Goal: Communication & Community: Connect with others

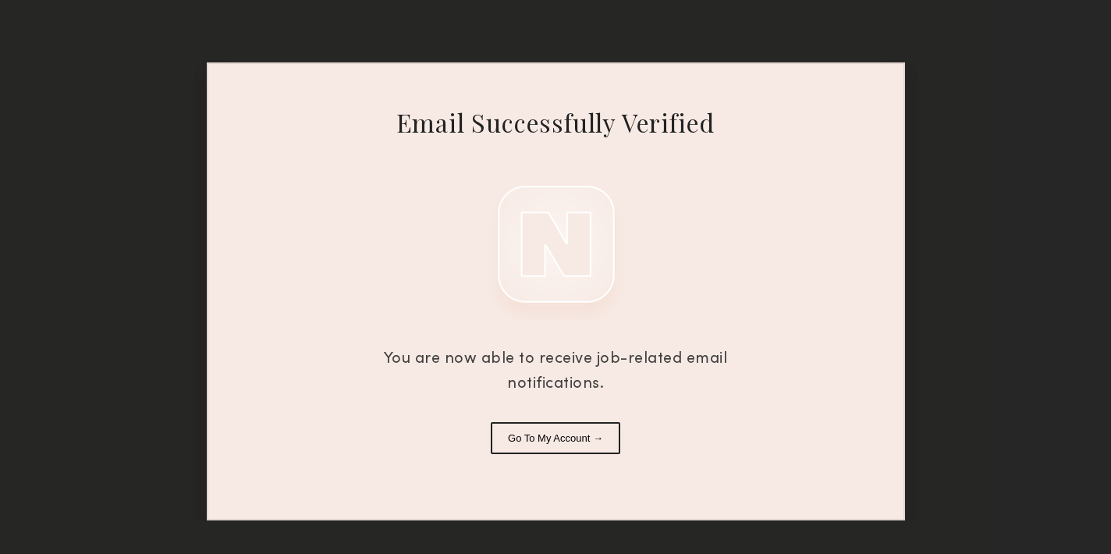
click at [510, 438] on button "Go To My Account →" at bounding box center [556, 438] width 130 height 32
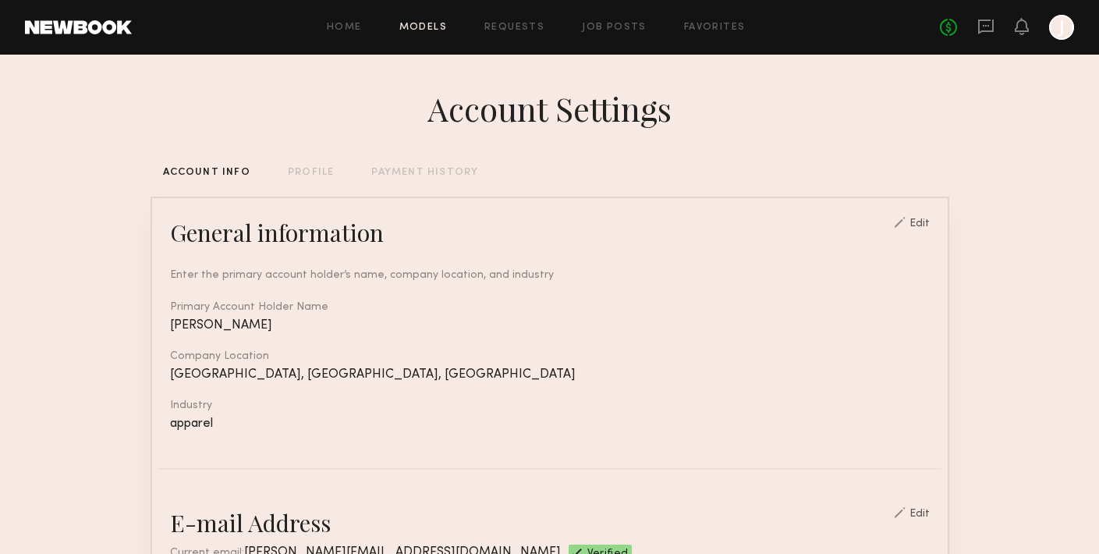
click at [410, 24] on link "Models" at bounding box center [423, 28] width 48 height 10
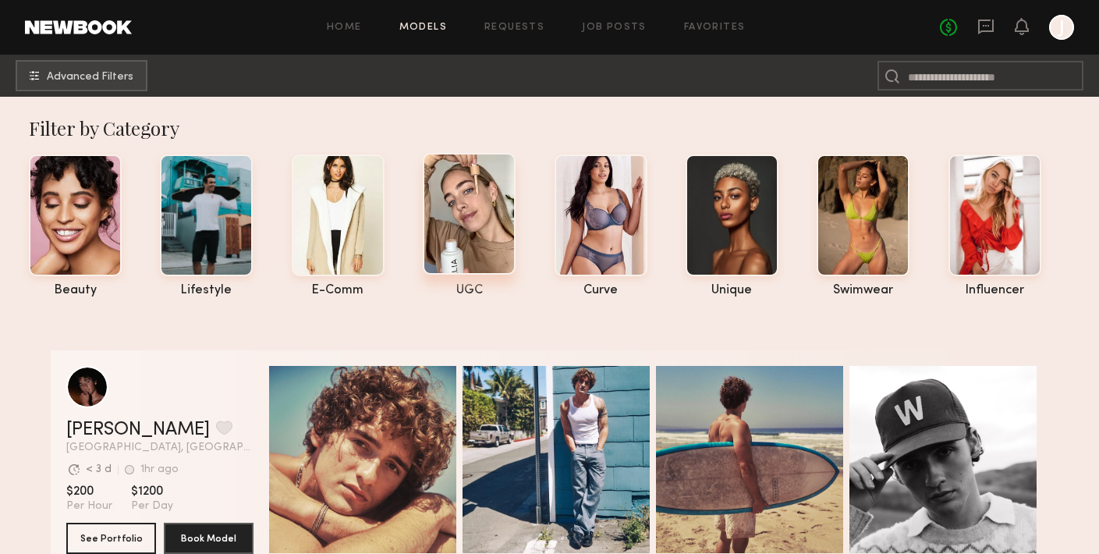
click at [457, 243] on div at bounding box center [469, 214] width 93 height 122
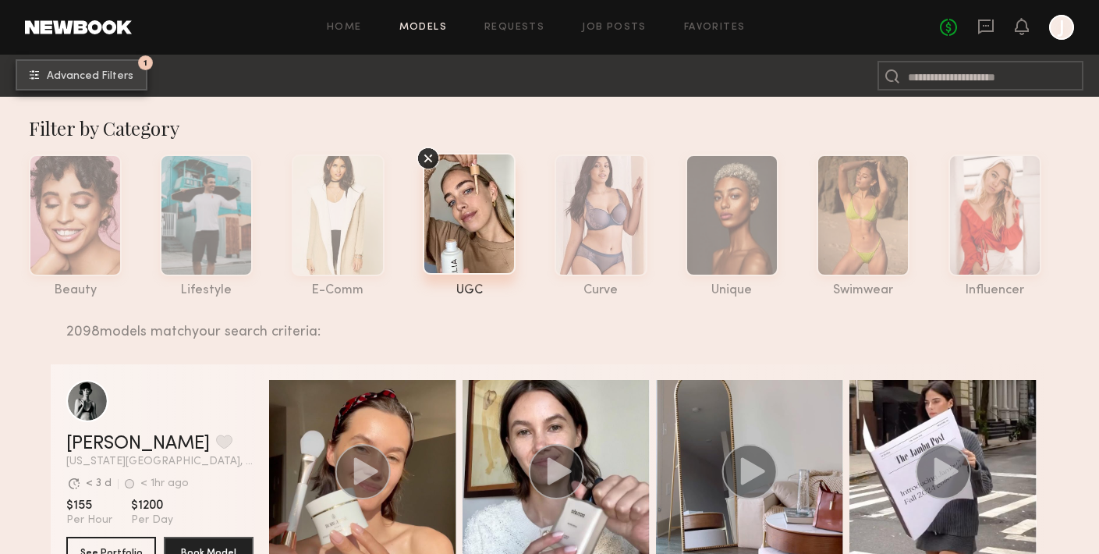
click at [90, 83] on button "1 Advanced Filters" at bounding box center [82, 74] width 132 height 31
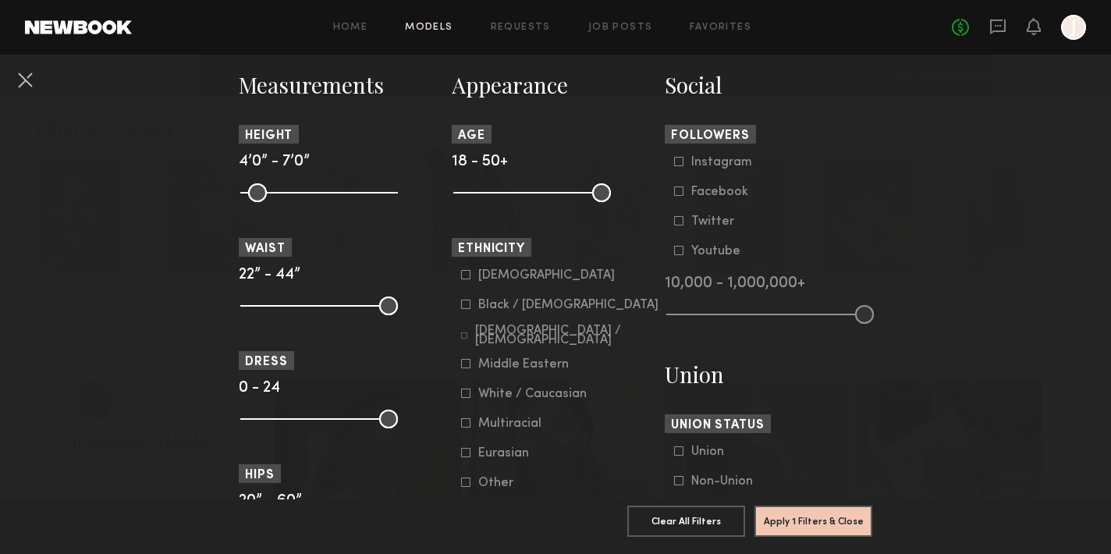
scroll to position [701, 0]
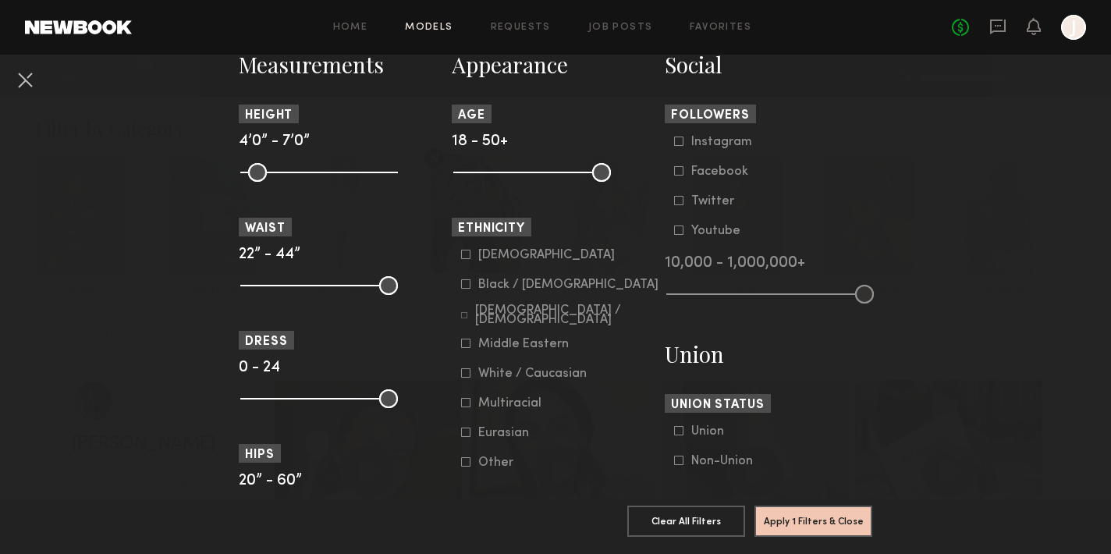
drag, startPoint x: 383, startPoint y: 389, endPoint x: 306, endPoint y: 414, distance: 80.9
drag, startPoint x: 386, startPoint y: 394, endPoint x: 259, endPoint y: 407, distance: 127.9
type input "*"
click at [259, 407] on input "range" at bounding box center [319, 398] width 158 height 19
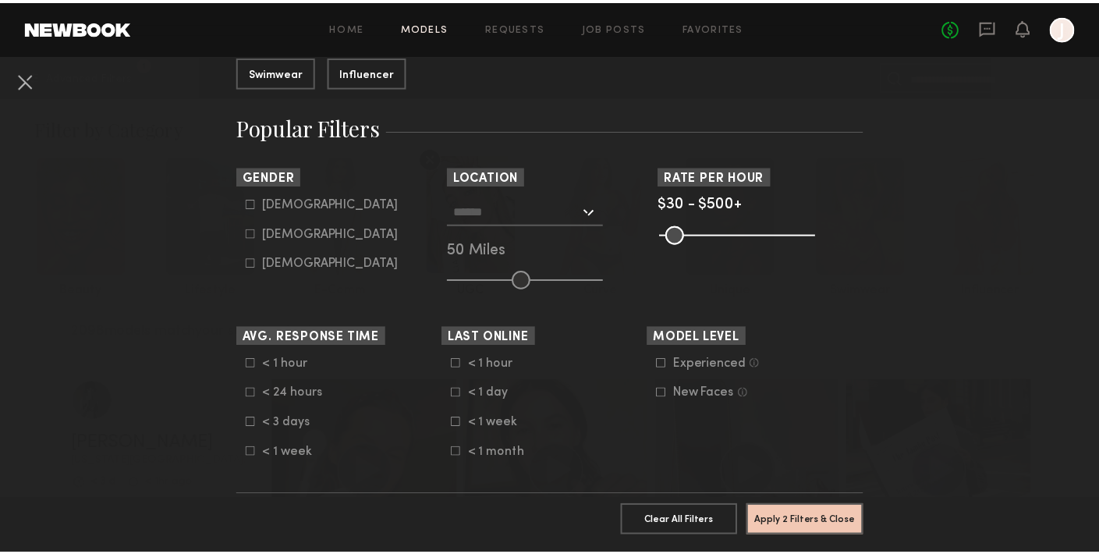
scroll to position [352, 0]
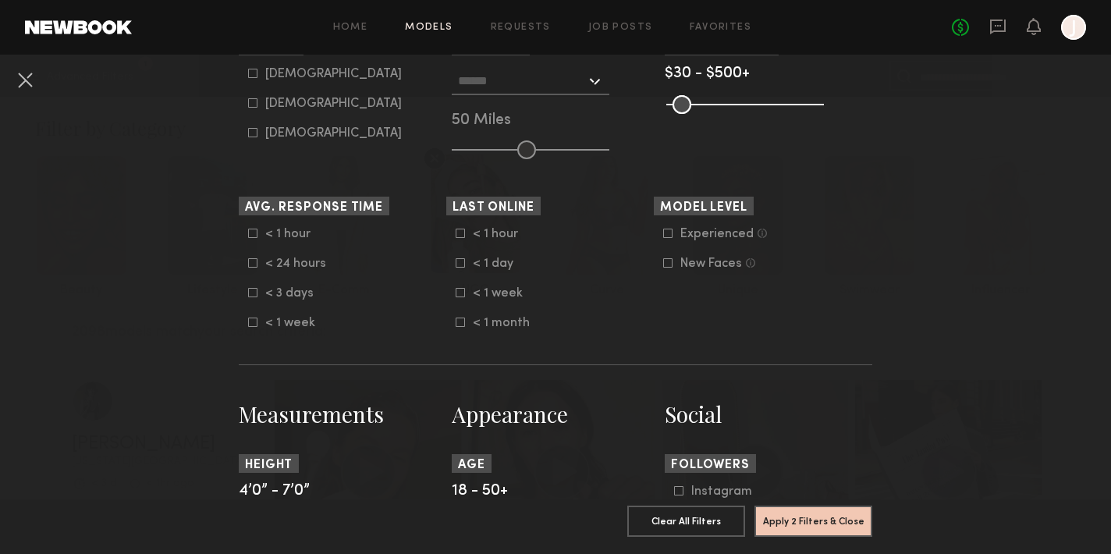
click at [248, 106] on icon at bounding box center [252, 102] width 9 height 9
type input "**"
click at [815, 505] on button "Apply 3 Filters & Close" at bounding box center [814, 520] width 118 height 31
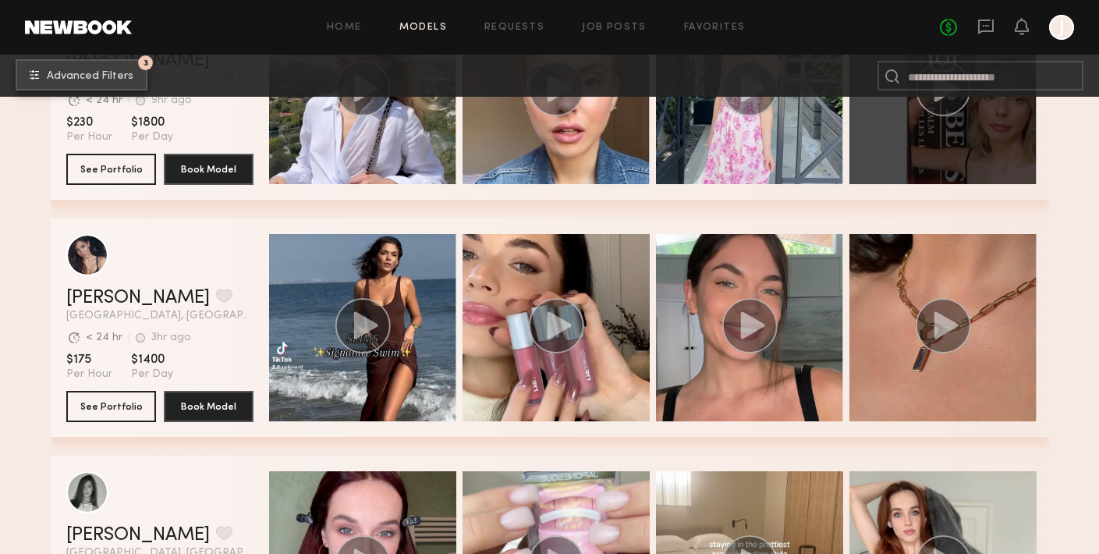
scroll to position [9631, 0]
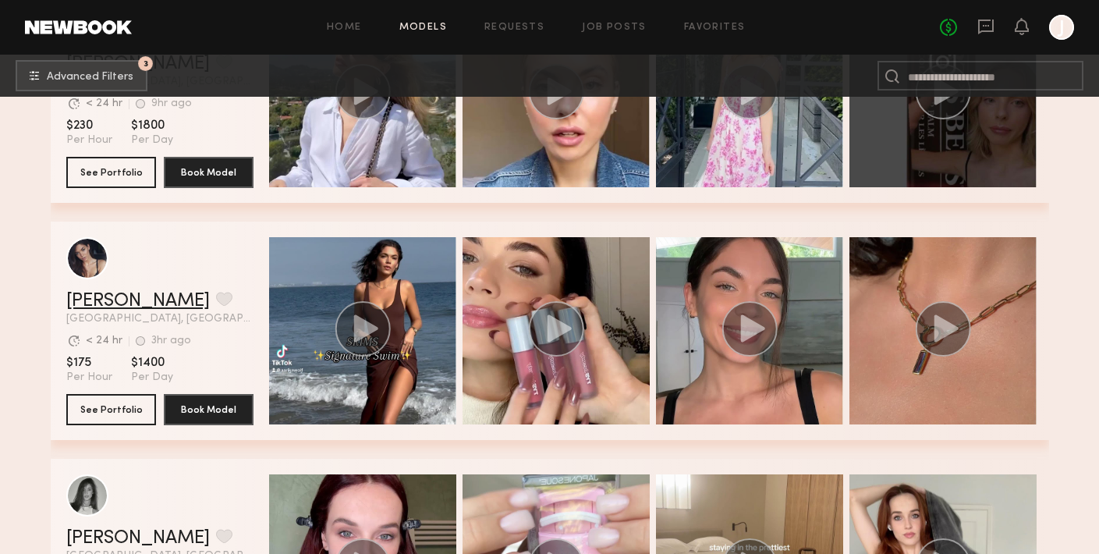
click at [123, 293] on link "Aarika W." at bounding box center [138, 301] width 144 height 19
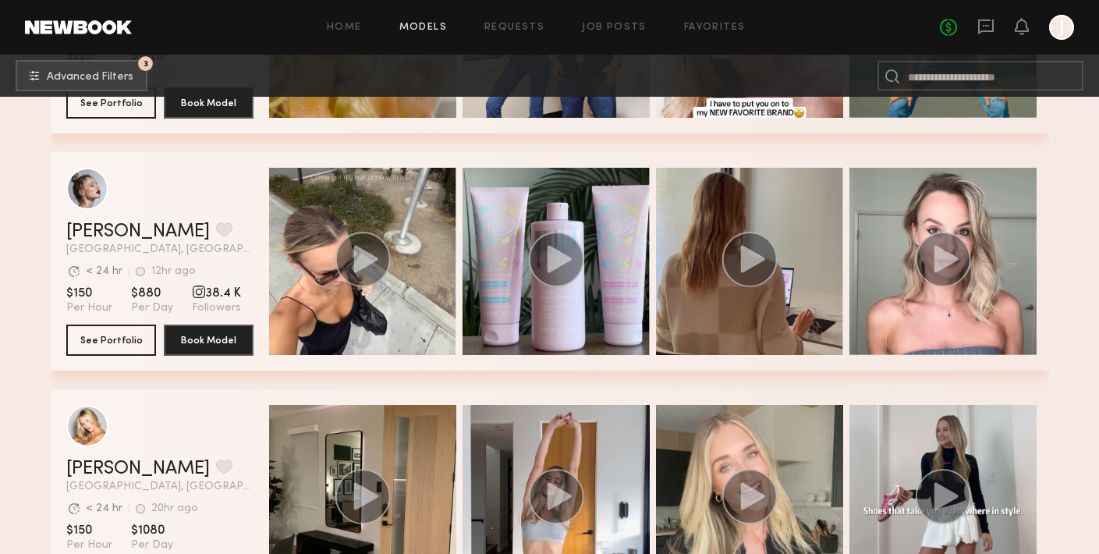
scroll to position [14487, 0]
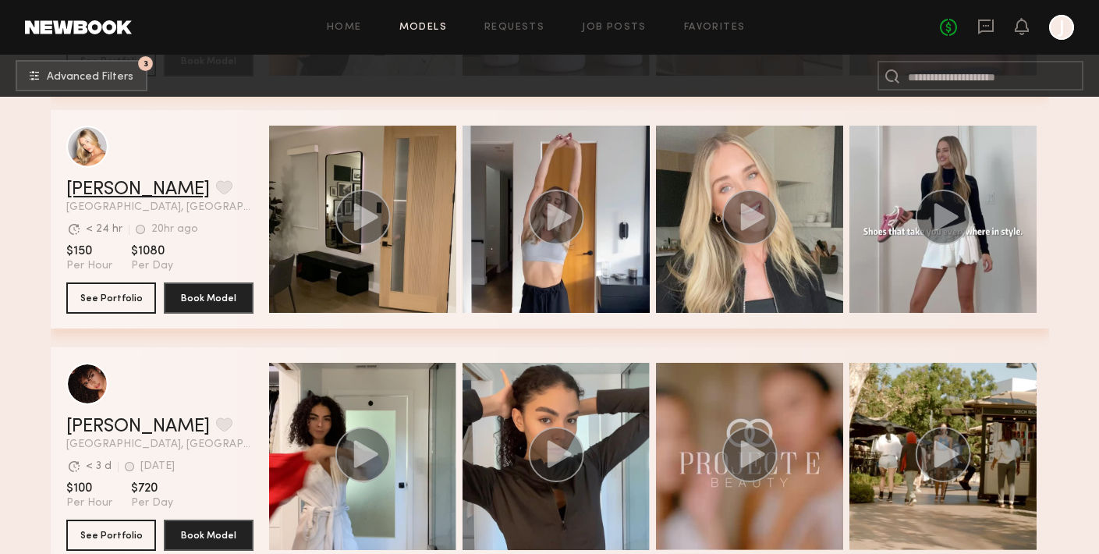
click at [95, 191] on link "Sam F." at bounding box center [138, 189] width 144 height 19
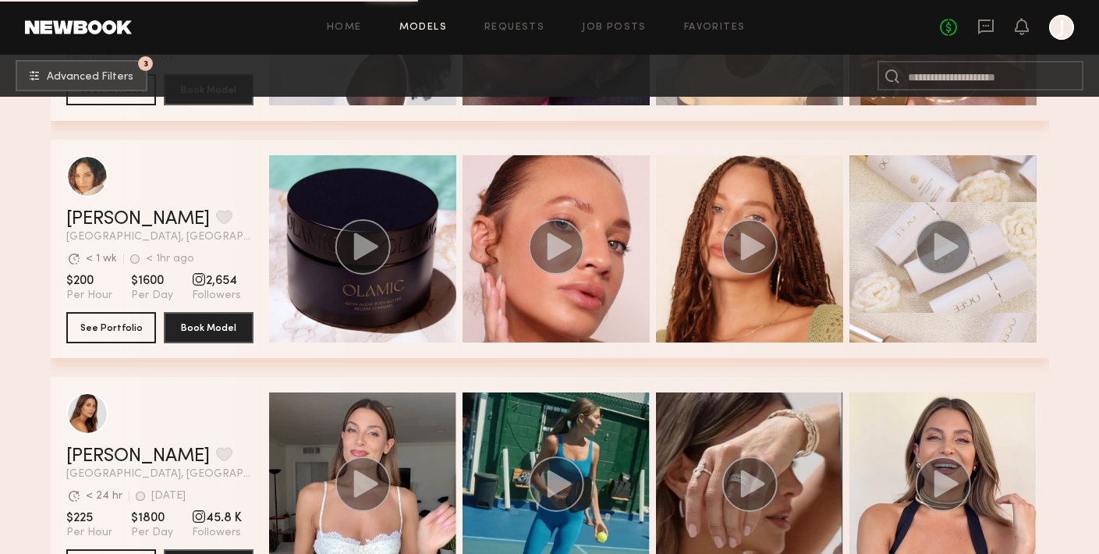
scroll to position [16592, 0]
click at [96, 213] on link "Ashley B." at bounding box center [138, 219] width 144 height 19
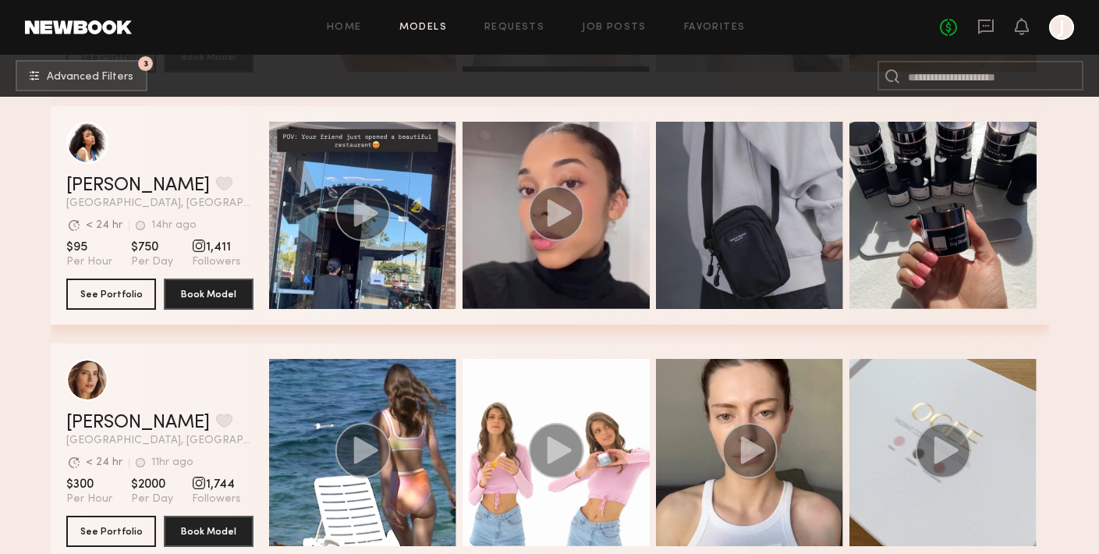
scroll to position [18048, 0]
click at [100, 182] on link "Janelle J." at bounding box center [138, 185] width 144 height 19
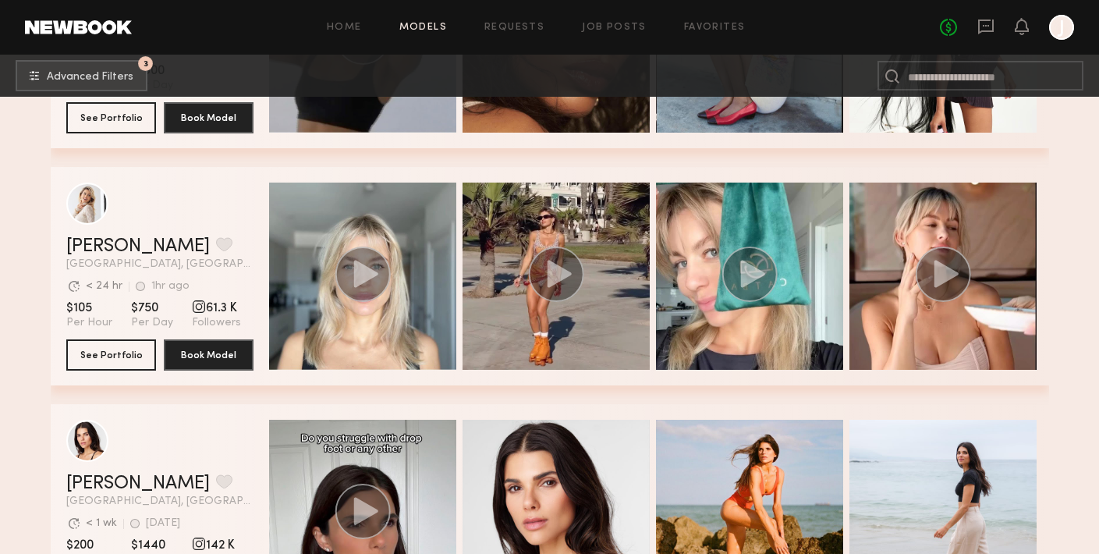
scroll to position [37708, 0]
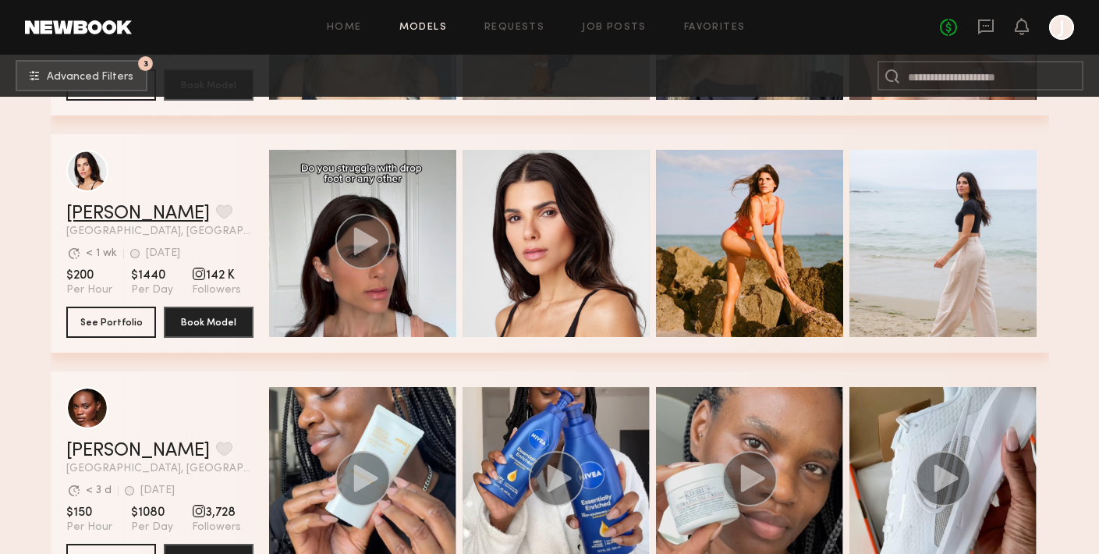
click at [101, 211] on link "[PERSON_NAME]" at bounding box center [138, 213] width 144 height 19
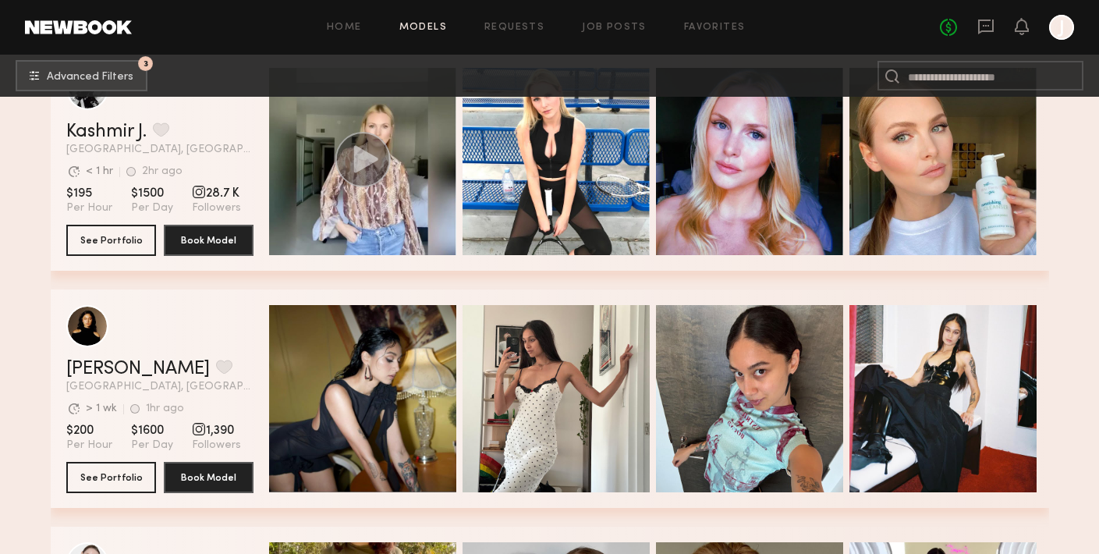
scroll to position [40010, 0]
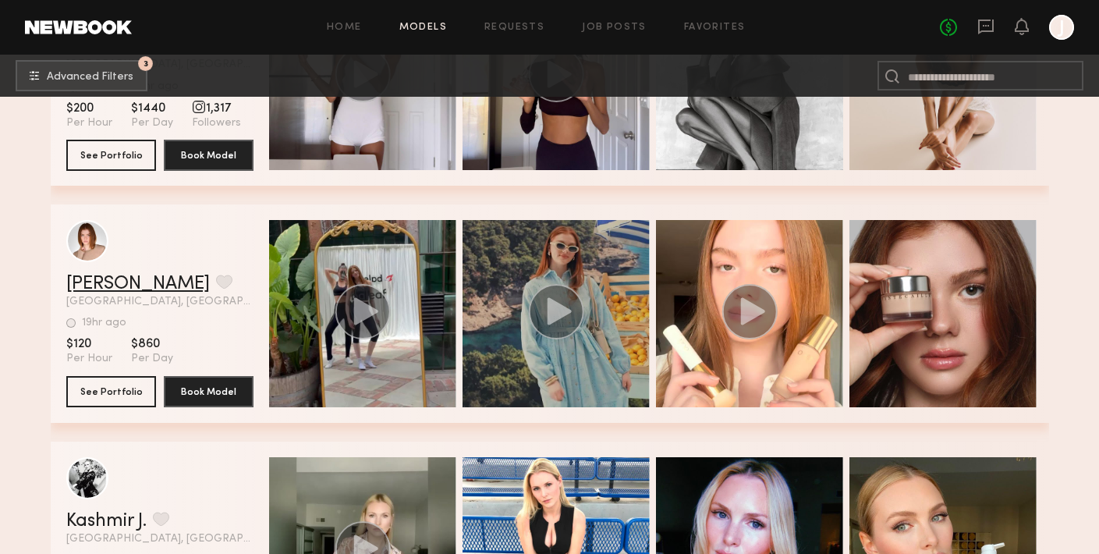
click at [110, 282] on link "Camryn B." at bounding box center [138, 284] width 144 height 19
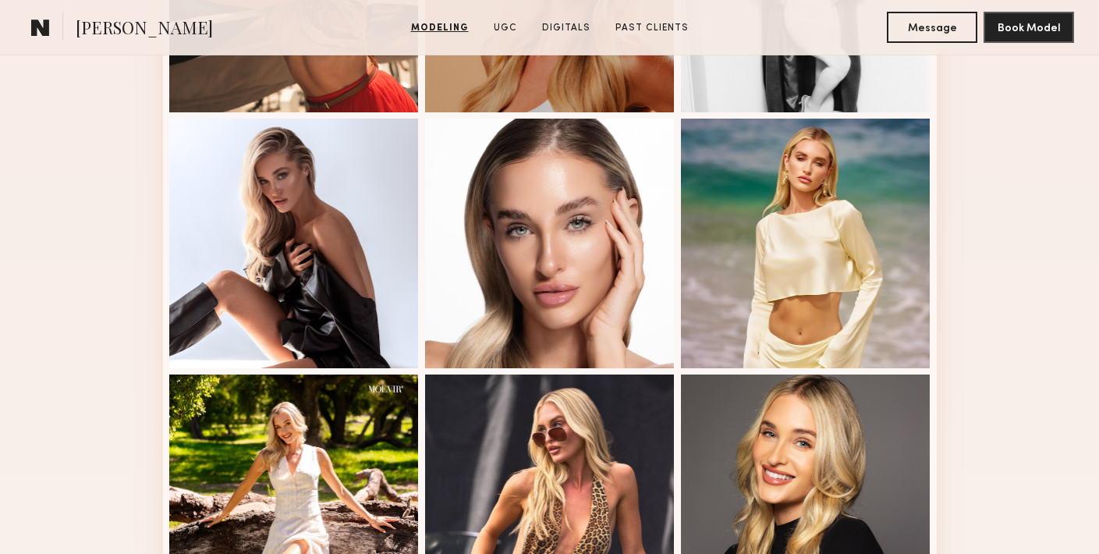
scroll to position [855, 0]
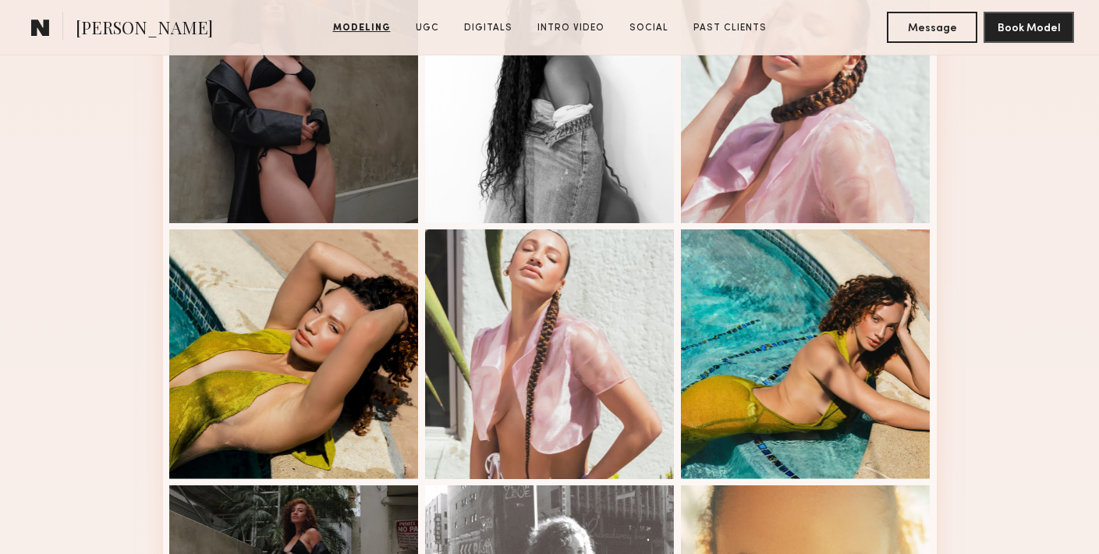
scroll to position [1211, 0]
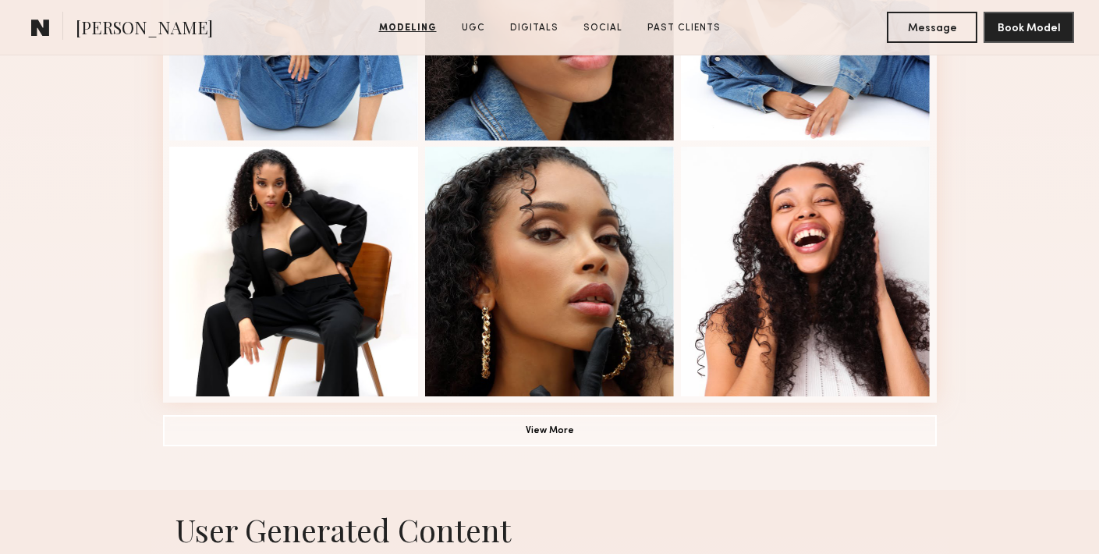
scroll to position [1170, 0]
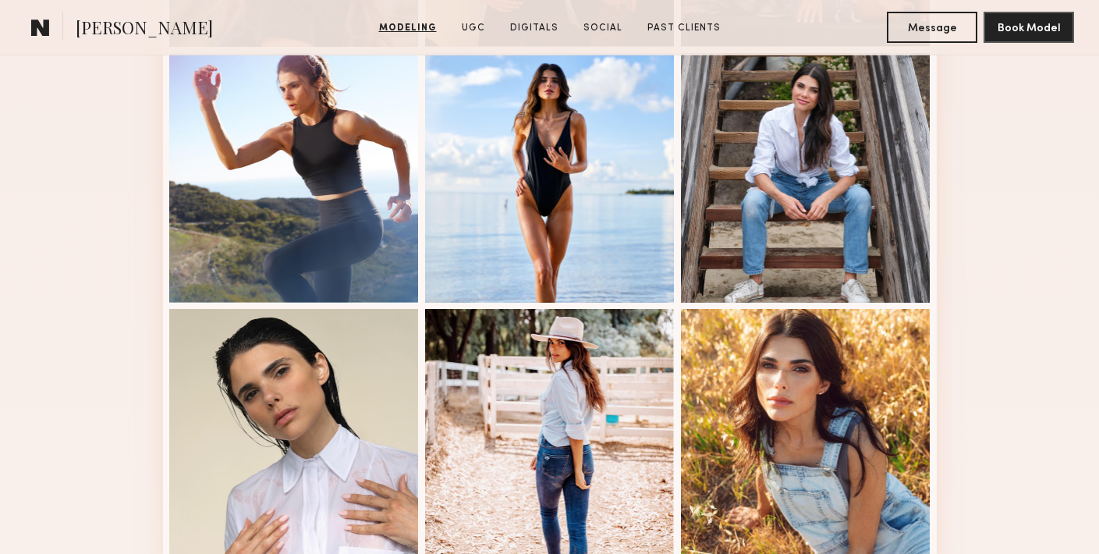
scroll to position [1039, 0]
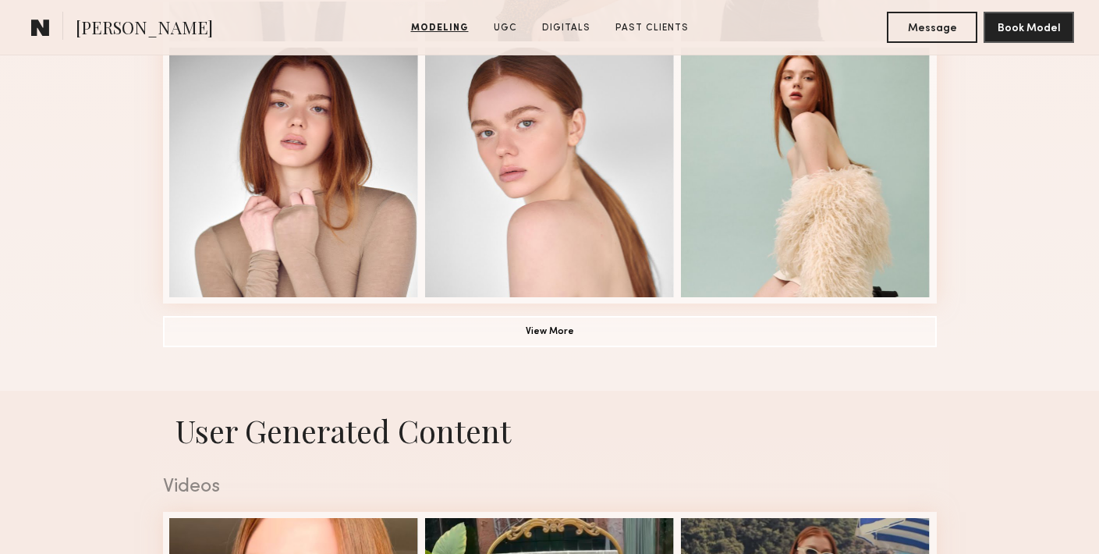
scroll to position [1191, 0]
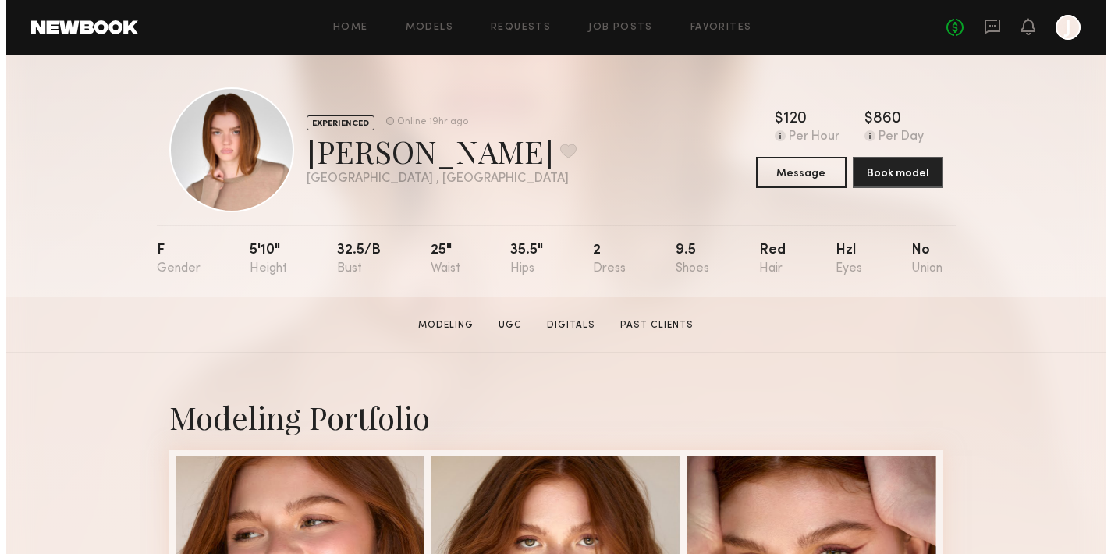
scroll to position [0, 0]
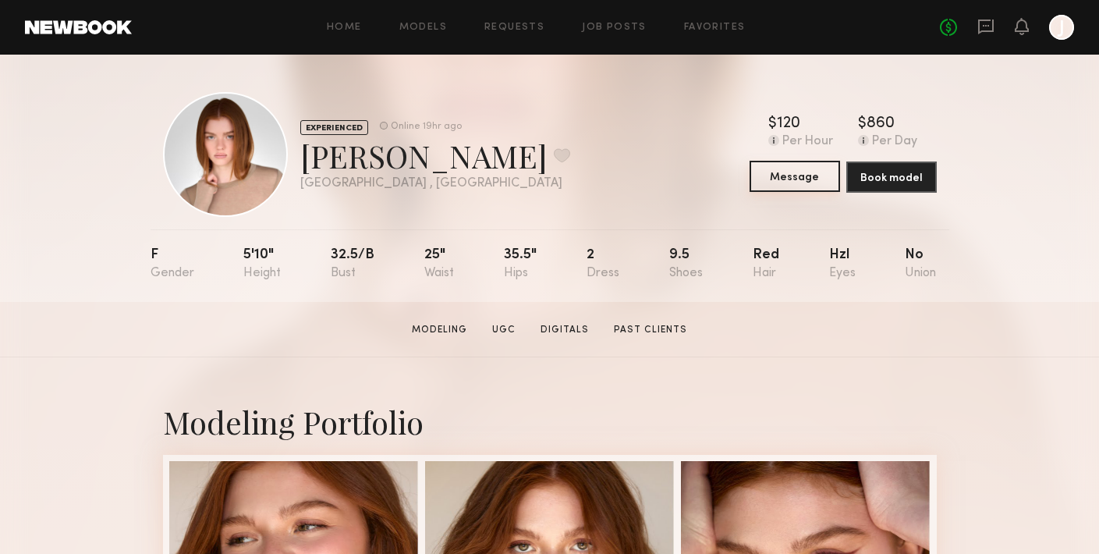
click at [804, 178] on button "Message" at bounding box center [795, 176] width 91 height 31
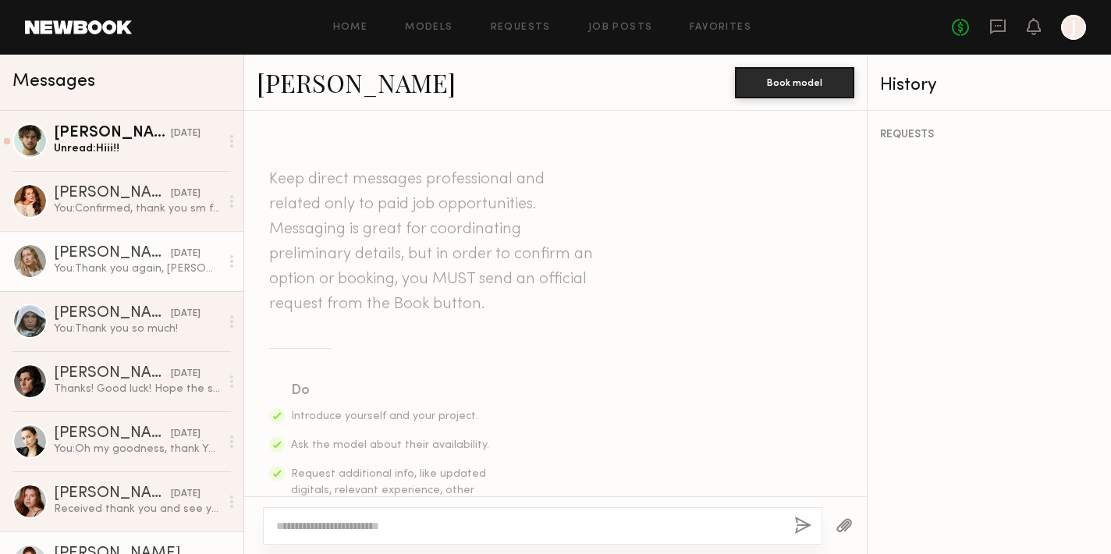
click at [133, 272] on div "You: Thank you again, Shannon!" at bounding box center [137, 268] width 166 height 15
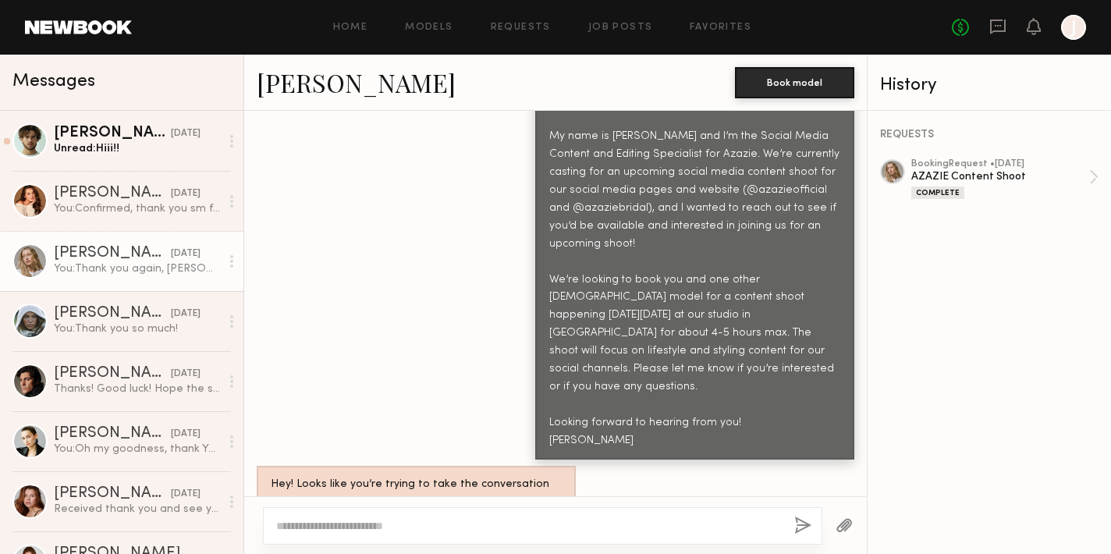
scroll to position [766, 0]
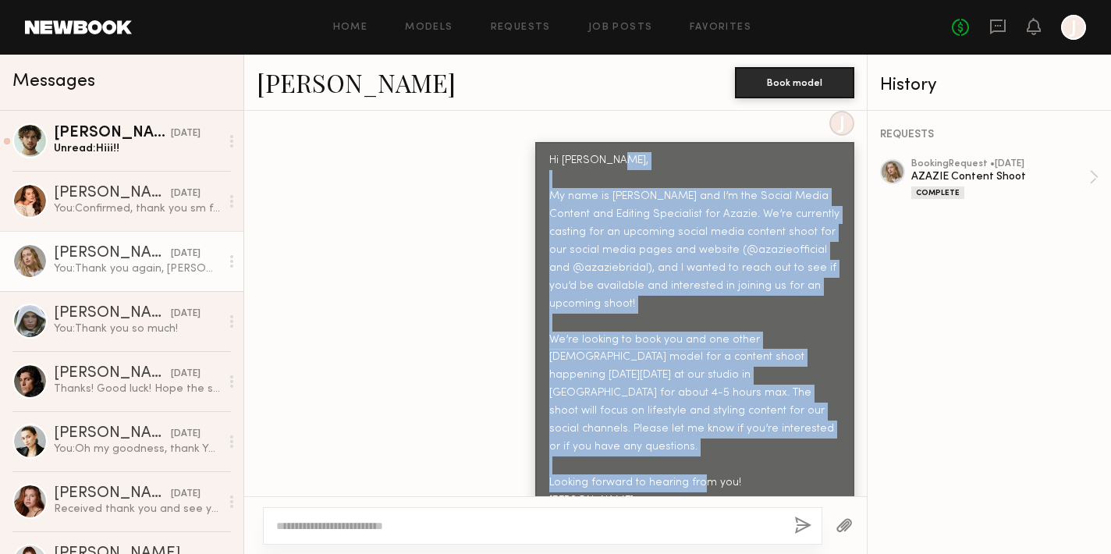
drag, startPoint x: 541, startPoint y: 171, endPoint x: 688, endPoint y: 452, distance: 317.3
click at [688, 452] on div "Hi Shannon, My name is Jenny Bryant and I’m the Social Media Content and Editin…" at bounding box center [694, 331] width 291 height 358
copy div "My name is Jenny Bryant and I’m the Social Media Content and Editing Specialist…"
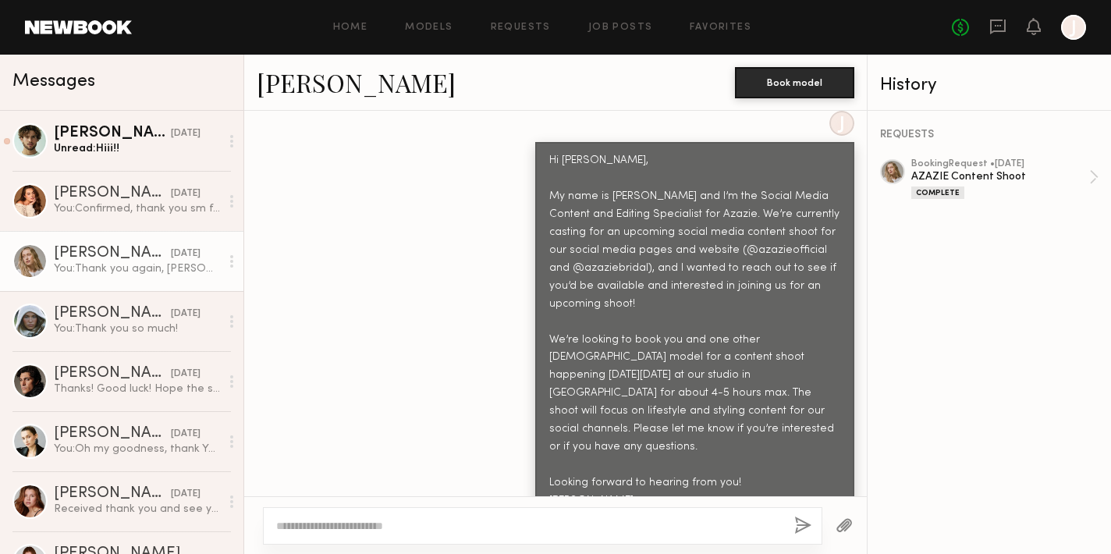
drag, startPoint x: 601, startPoint y: 101, endPoint x: 471, endPoint y: 119, distance: 130.9
click at [601, 101] on div "Shannon B. Book model" at bounding box center [555, 83] width 623 height 56
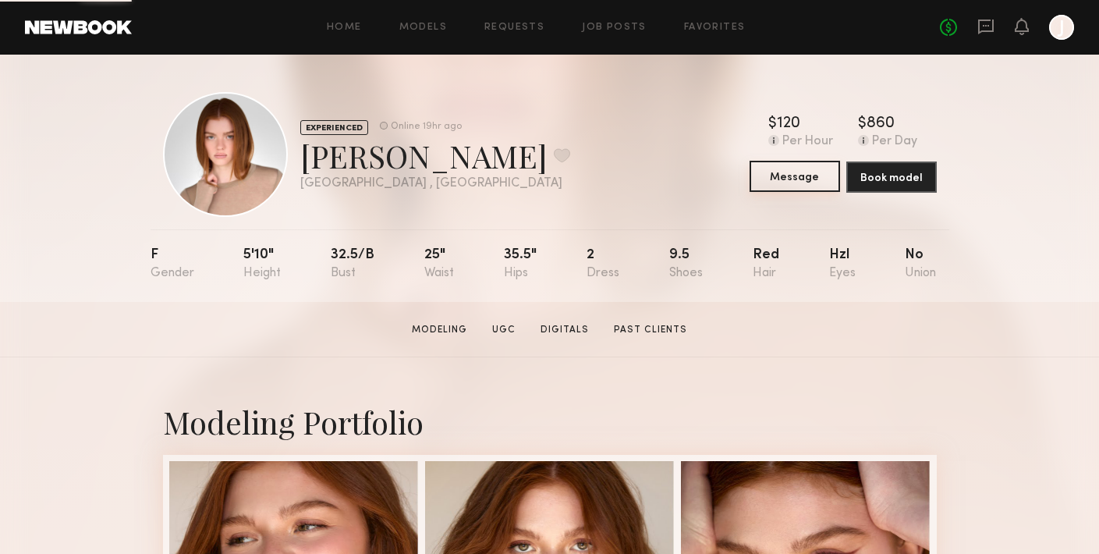
click at [784, 169] on button "Message" at bounding box center [795, 176] width 91 height 31
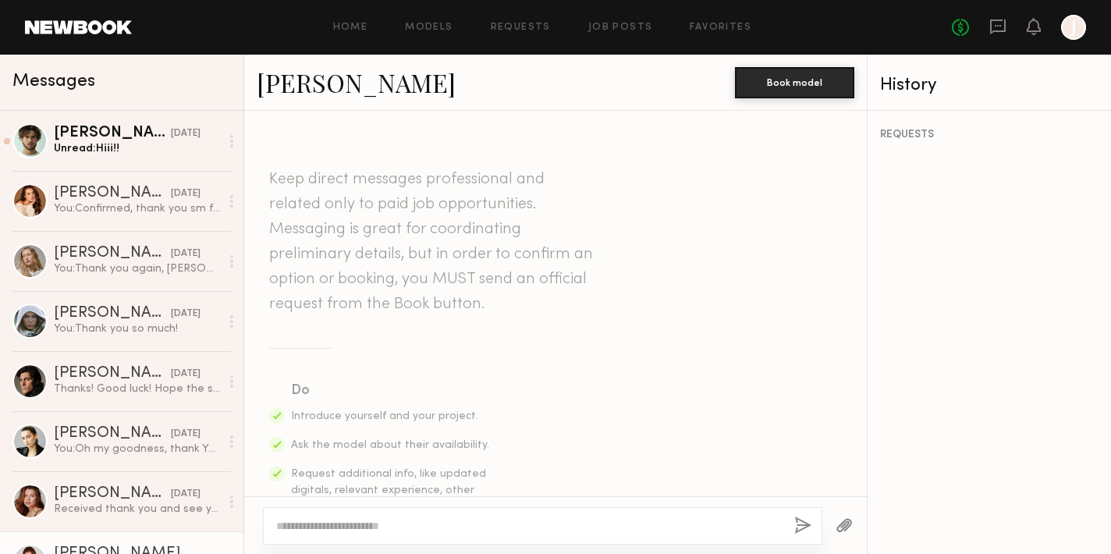
drag, startPoint x: 284, startPoint y: 529, endPoint x: 296, endPoint y: 528, distance: 11.7
click at [284, 529] on textarea at bounding box center [529, 526] width 506 height 16
type textarea "*"
paste textarea "**********"
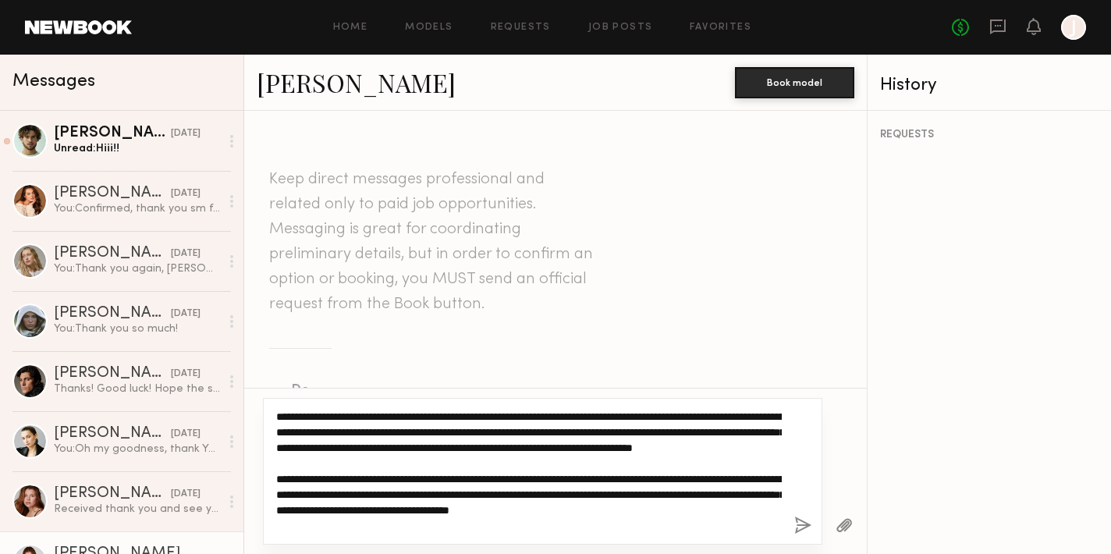
click at [502, 439] on textarea "**********" at bounding box center [529, 471] width 506 height 125
click at [333, 414] on textarea "**********" at bounding box center [529, 471] width 506 height 125
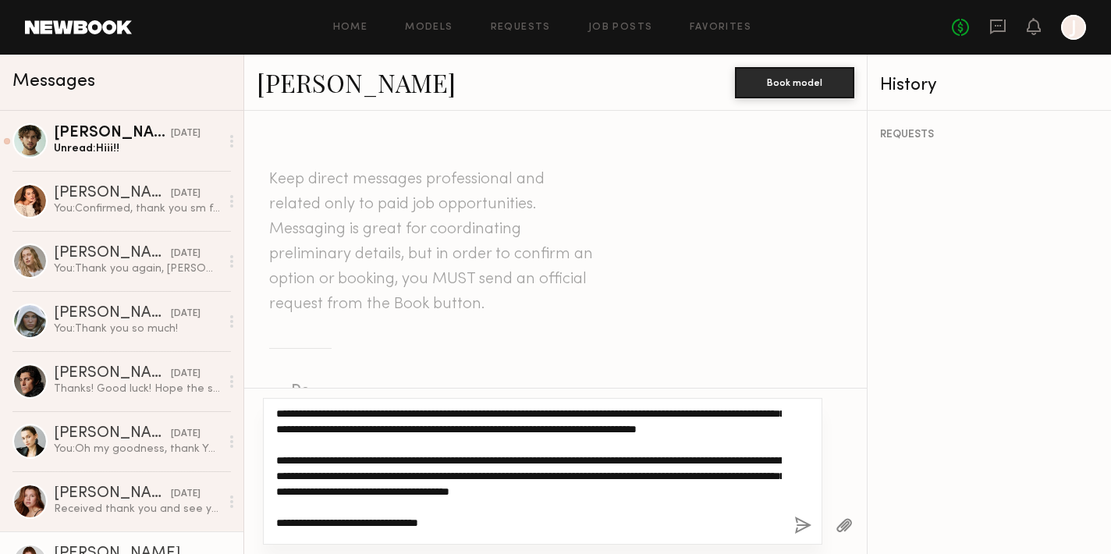
scroll to position [20, 0]
click at [323, 489] on textarea "**********" at bounding box center [529, 471] width 506 height 125
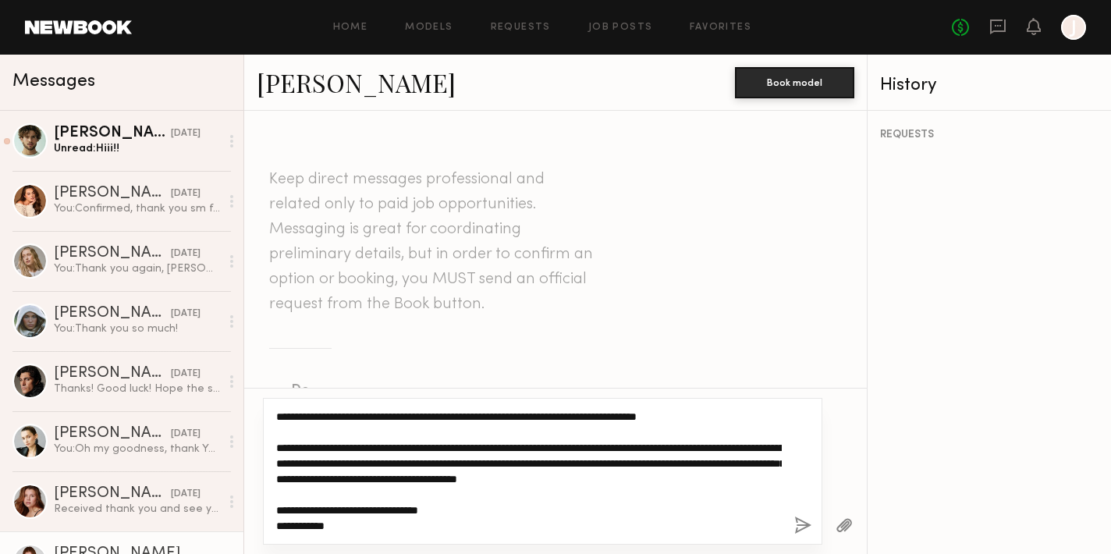
scroll to position [62, 0]
drag, startPoint x: 353, startPoint y: 448, endPoint x: 456, endPoint y: 452, distance: 103.1
click at [456, 452] on textarea "**********" at bounding box center [529, 471] width 506 height 125
click at [411, 462] on textarea "**********" at bounding box center [529, 471] width 506 height 125
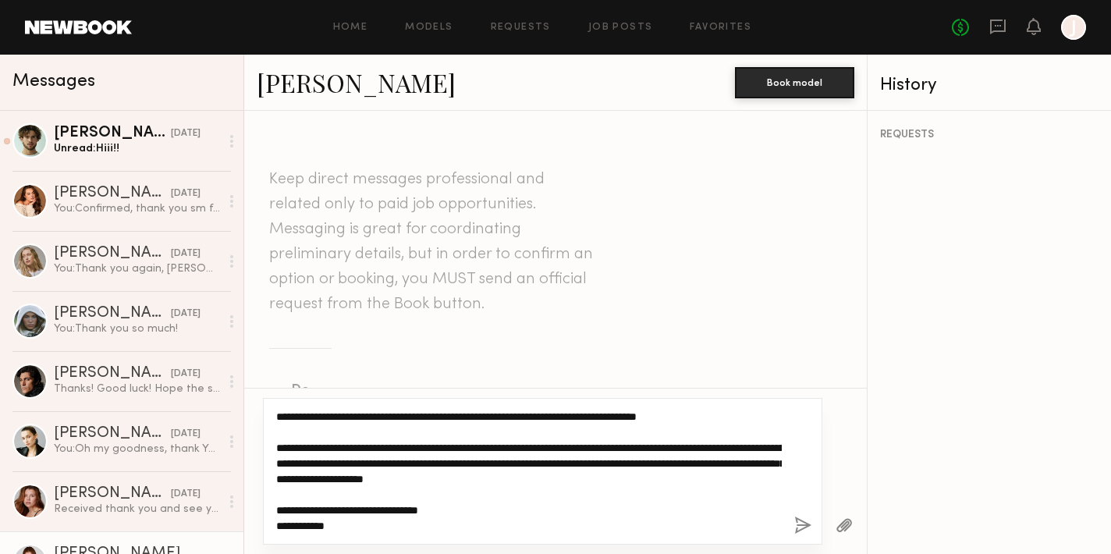
click at [407, 462] on textarea "**********" at bounding box center [529, 471] width 506 height 125
click at [460, 460] on textarea "**********" at bounding box center [529, 471] width 506 height 125
click at [532, 495] on textarea "**********" at bounding box center [529, 471] width 506 height 125
type textarea "**********"
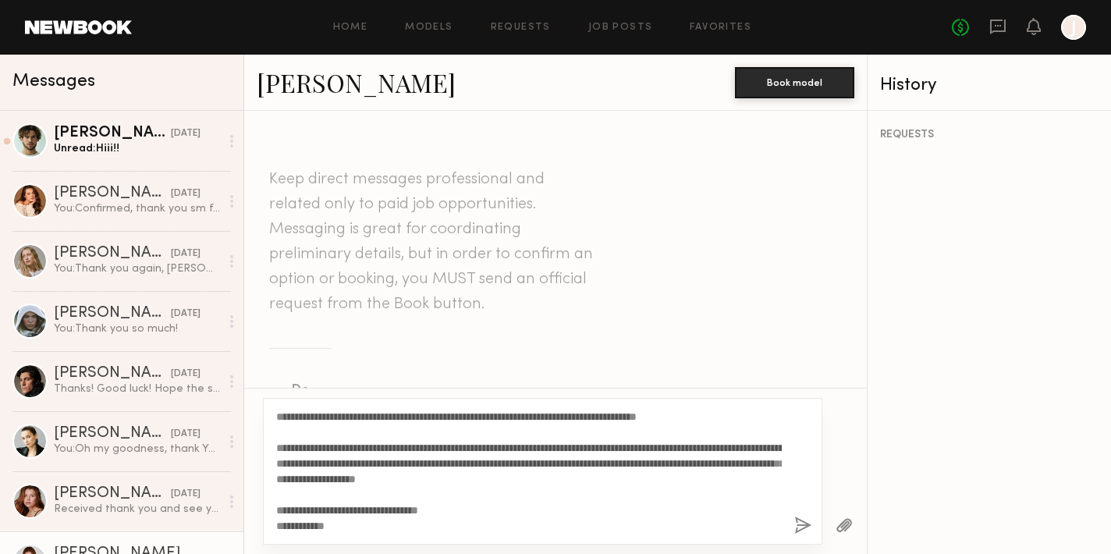
click at [802, 524] on button "button" at bounding box center [802, 527] width 17 height 20
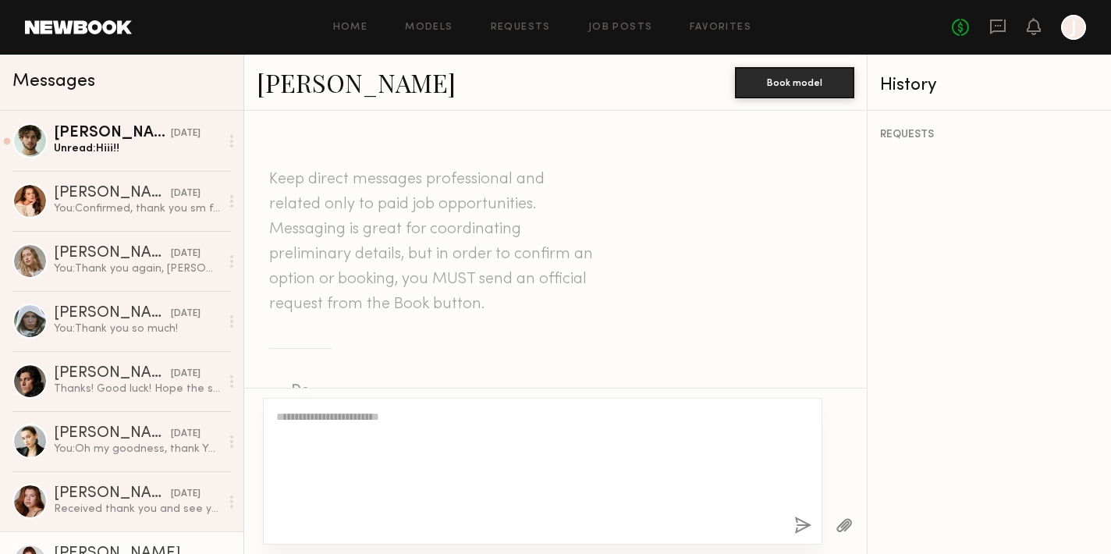
scroll to position [0, 0]
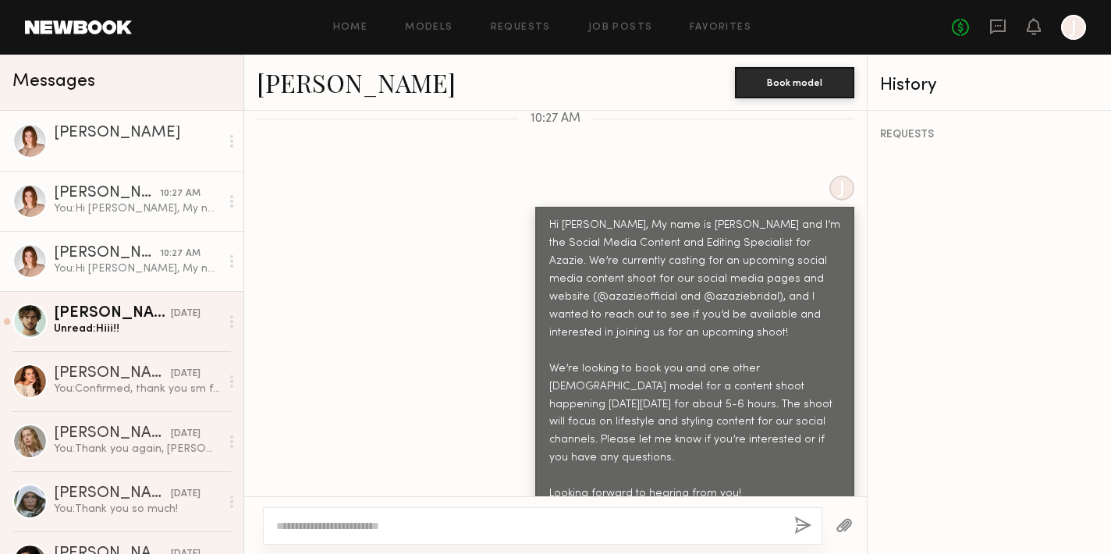
click at [144, 269] on div "You: Hi Camryn, My name is Jenny Bryant and I’m the Social Media Content and Ed…" at bounding box center [137, 268] width 166 height 15
click at [105, 186] on div "Camryn B." at bounding box center [107, 194] width 106 height 16
click at [98, 103] on div "Messages" at bounding box center [121, 83] width 243 height 56
